Goal: Information Seeking & Learning: Obtain resource

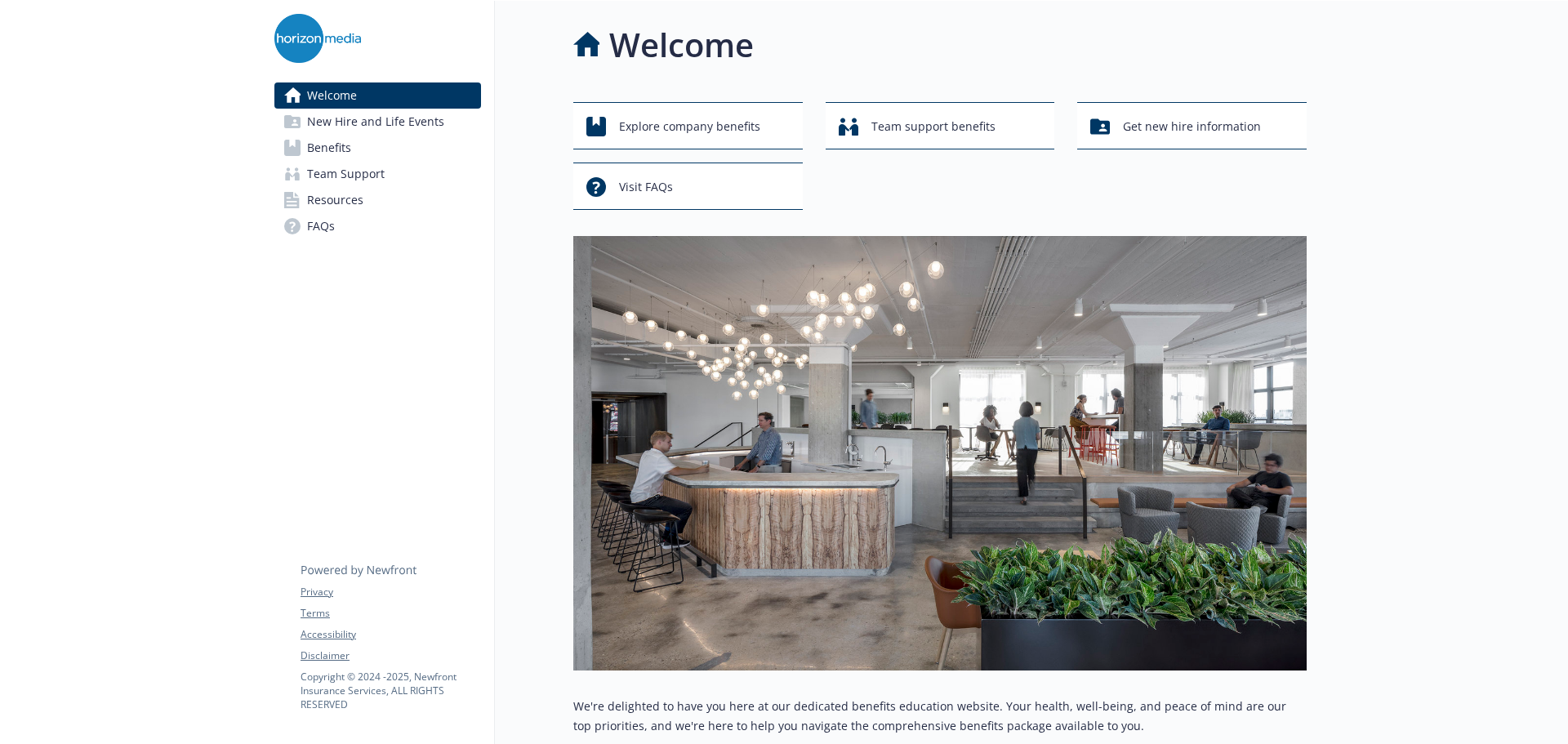
click at [374, 158] on link "Benefits" at bounding box center [377, 147] width 207 height 26
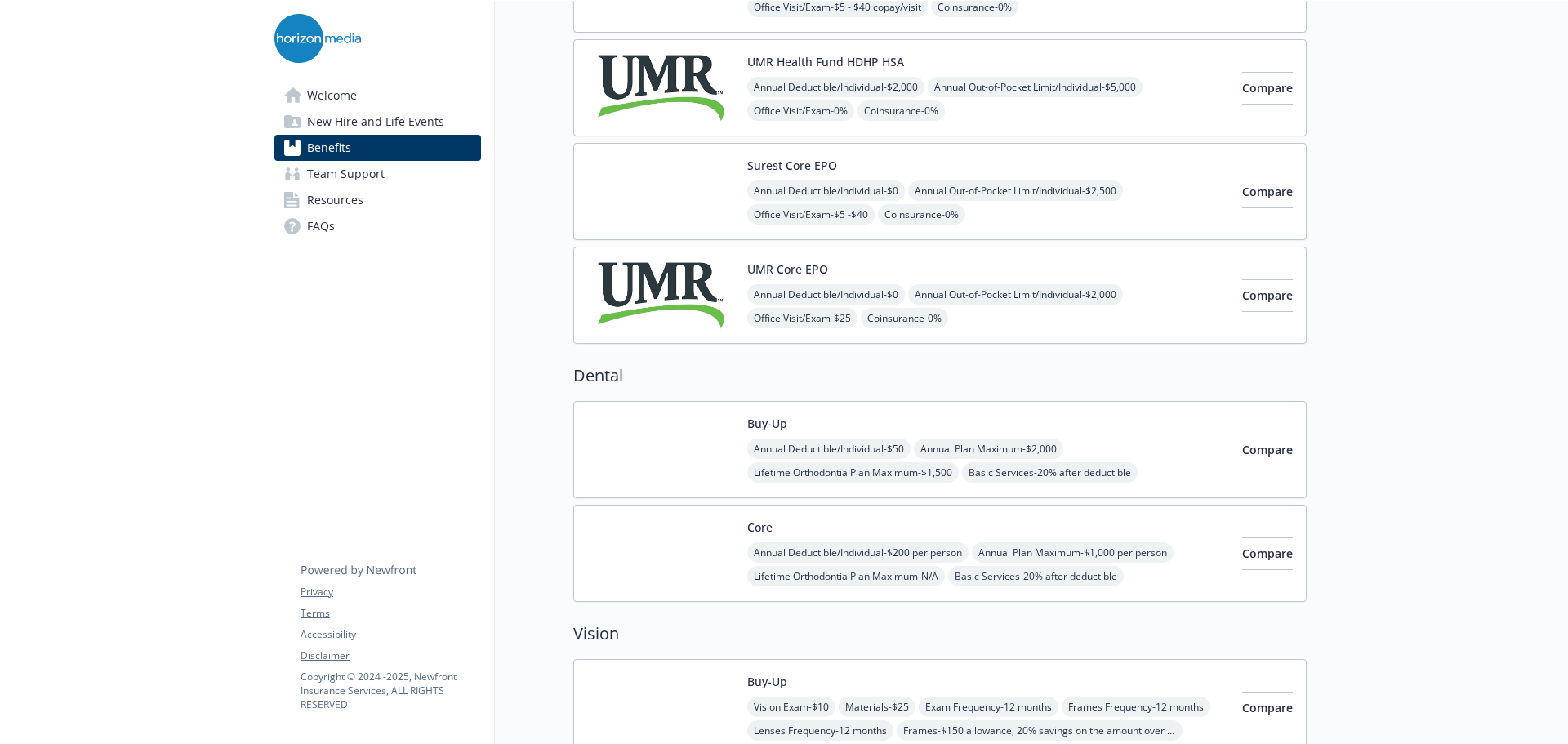
scroll to position [245, 0]
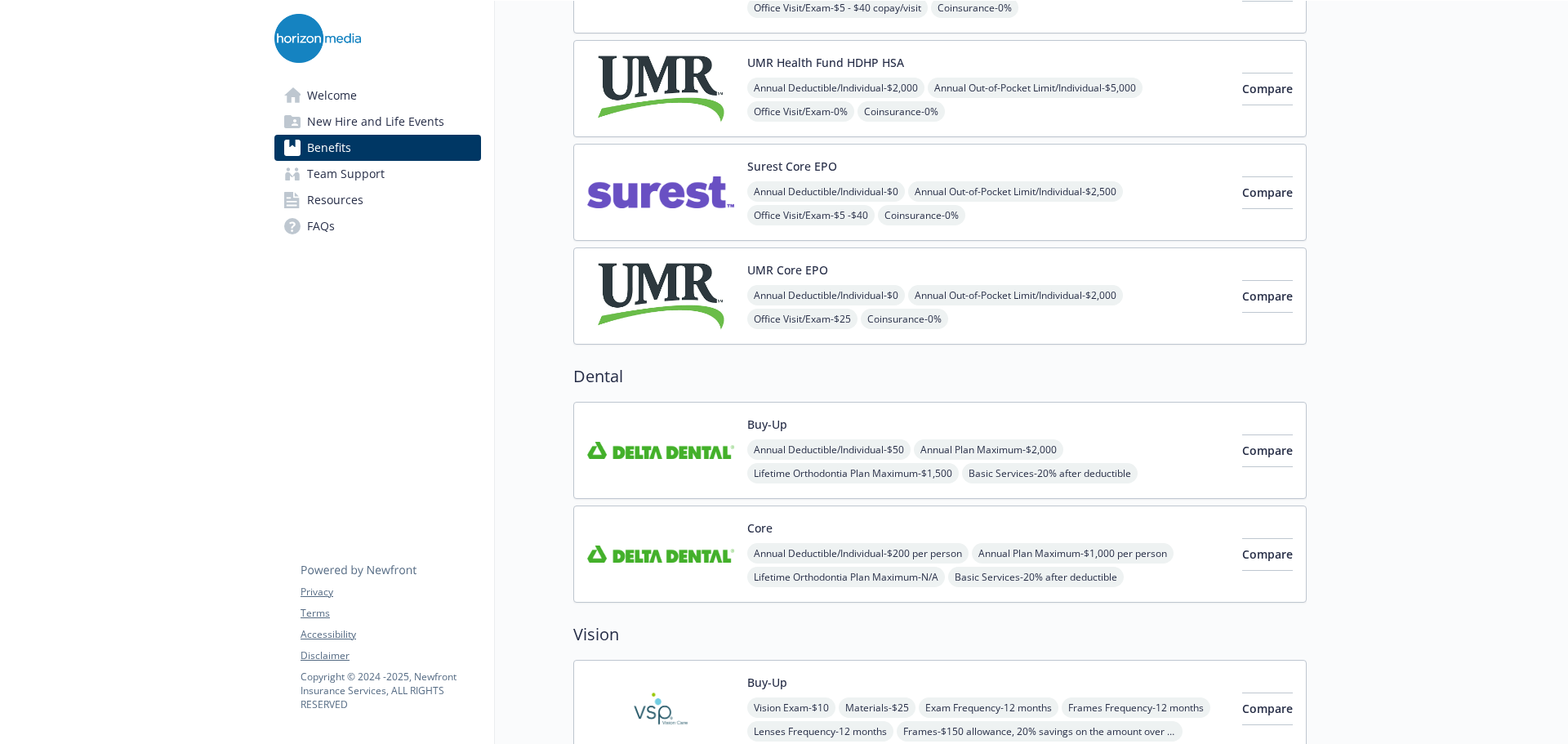
click at [352, 199] on span "Resources" at bounding box center [335, 200] width 56 height 26
